Goal: Information Seeking & Learning: Learn about a topic

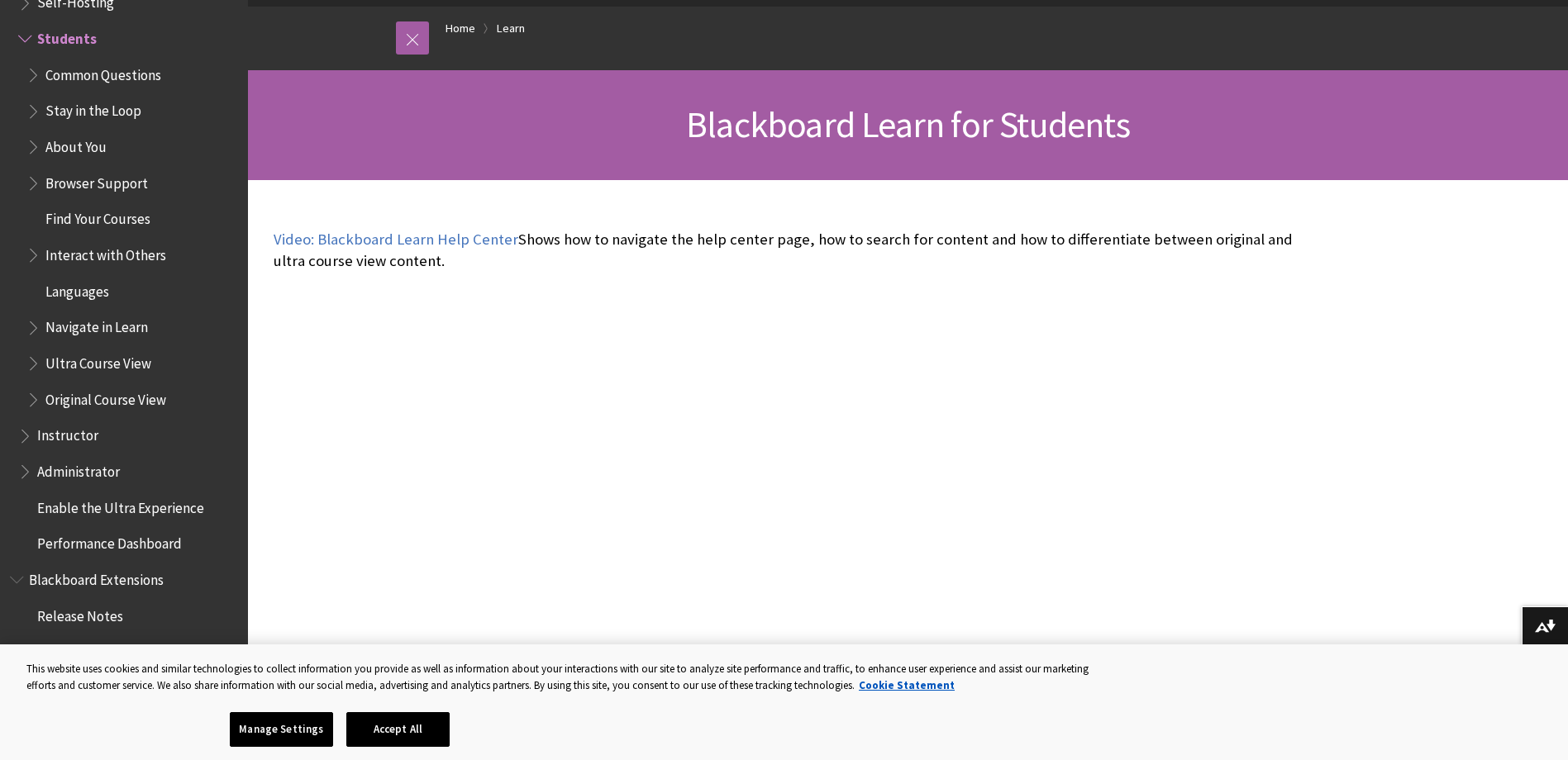
click at [130, 141] on span "About You" at bounding box center [132, 147] width 211 height 28
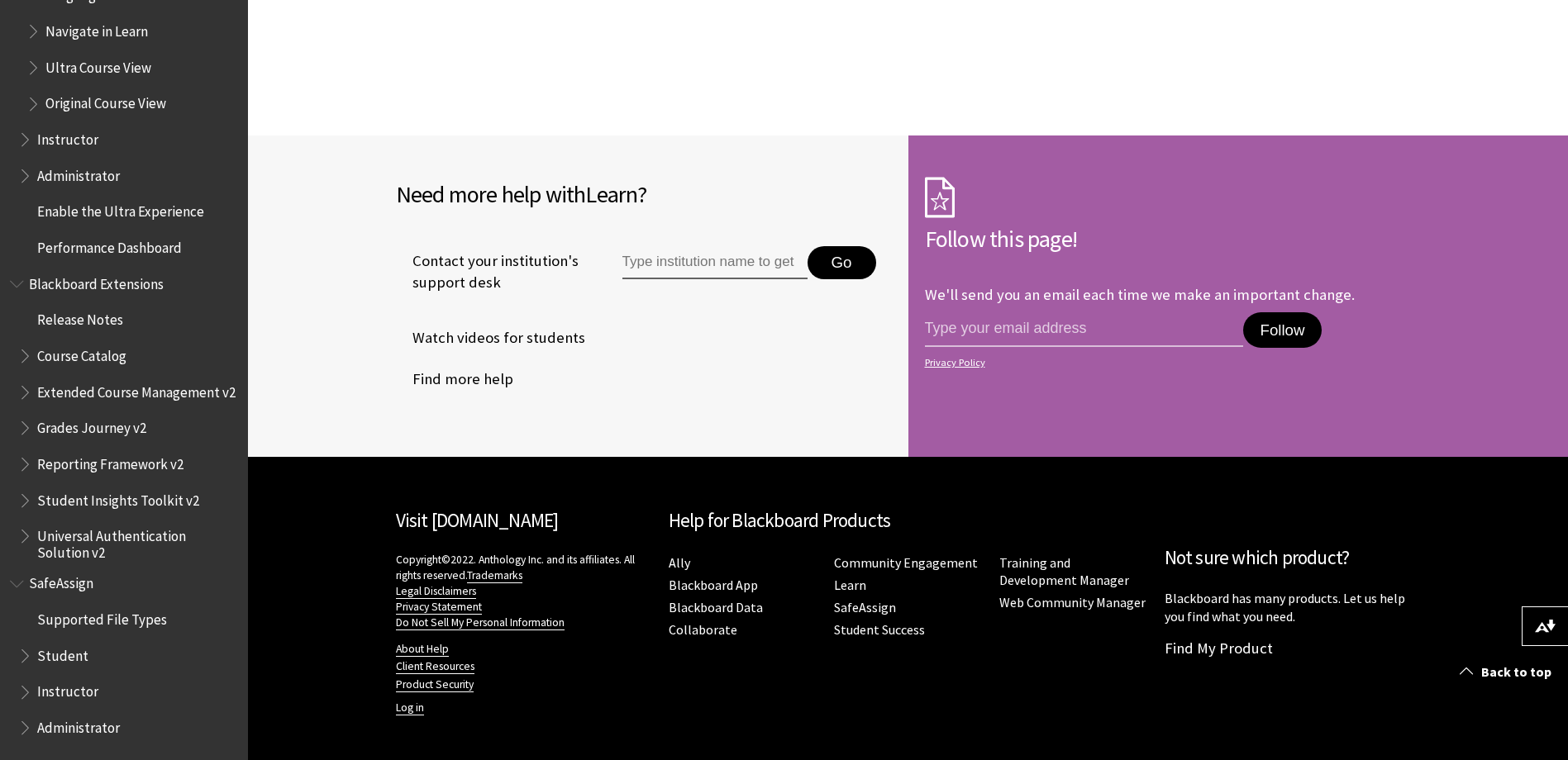
scroll to position [1935, 0]
click at [92, 662] on span "Student" at bounding box center [128, 656] width 220 height 28
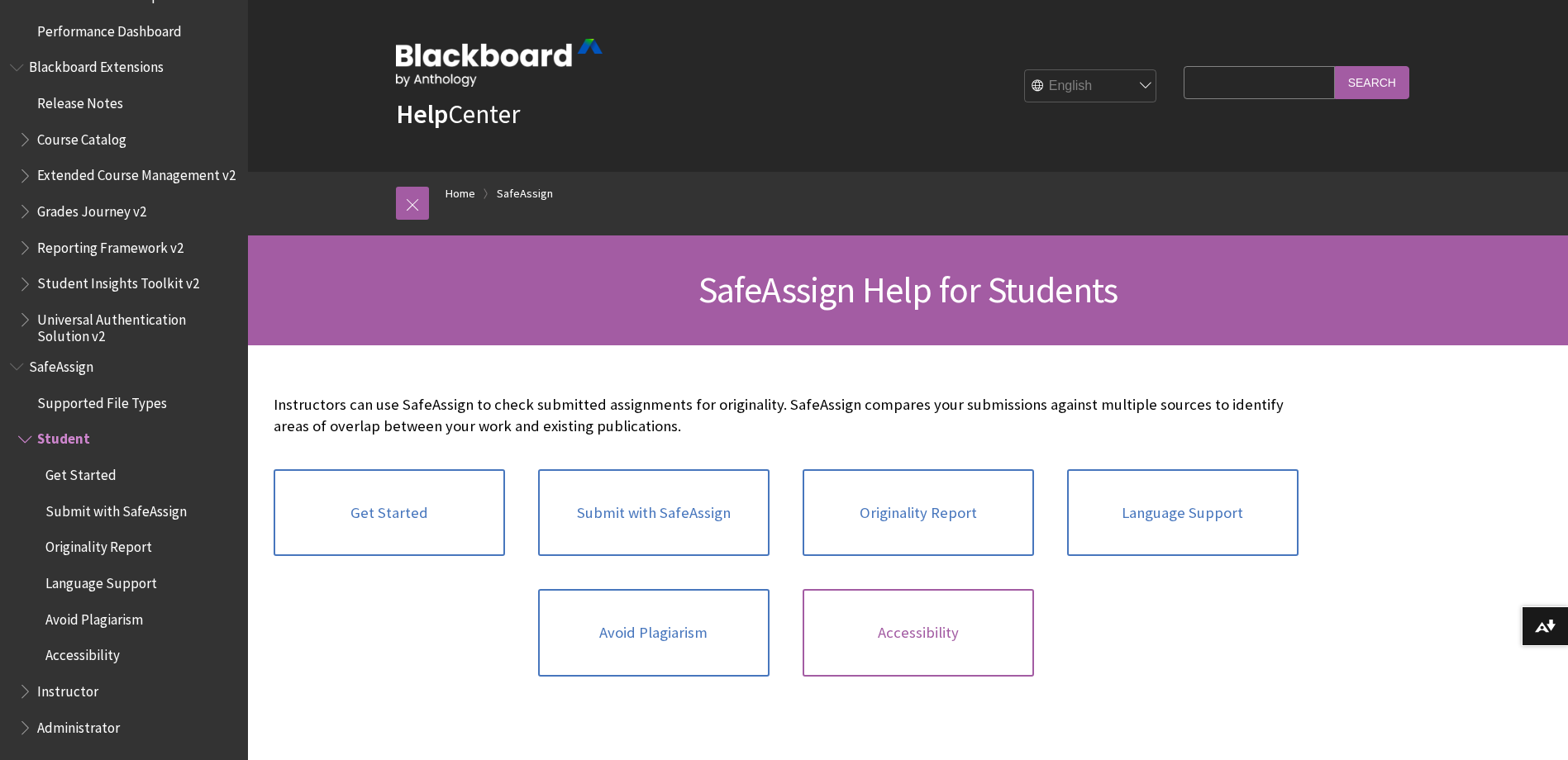
click at [963, 658] on link "Accessibility" at bounding box center [918, 632] width 232 height 87
